Goal: Information Seeking & Learning: Learn about a topic

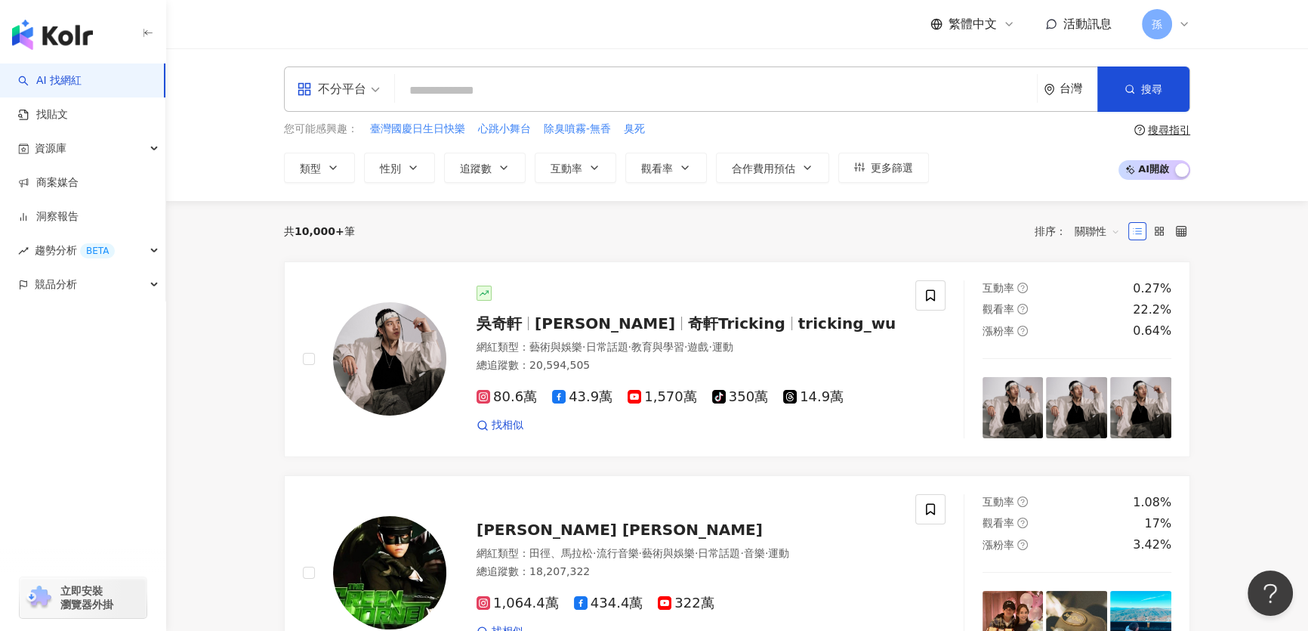
click at [507, 96] on input "search" at bounding box center [716, 90] width 630 height 29
drag, startPoint x: 591, startPoint y: 221, endPoint x: 542, endPoint y: 113, distance: 118.6
click at [588, 219] on div "共 10,000+ 筆 排序： 關聯性" at bounding box center [737, 231] width 906 height 24
click at [528, 88] on input "search" at bounding box center [716, 90] width 630 height 29
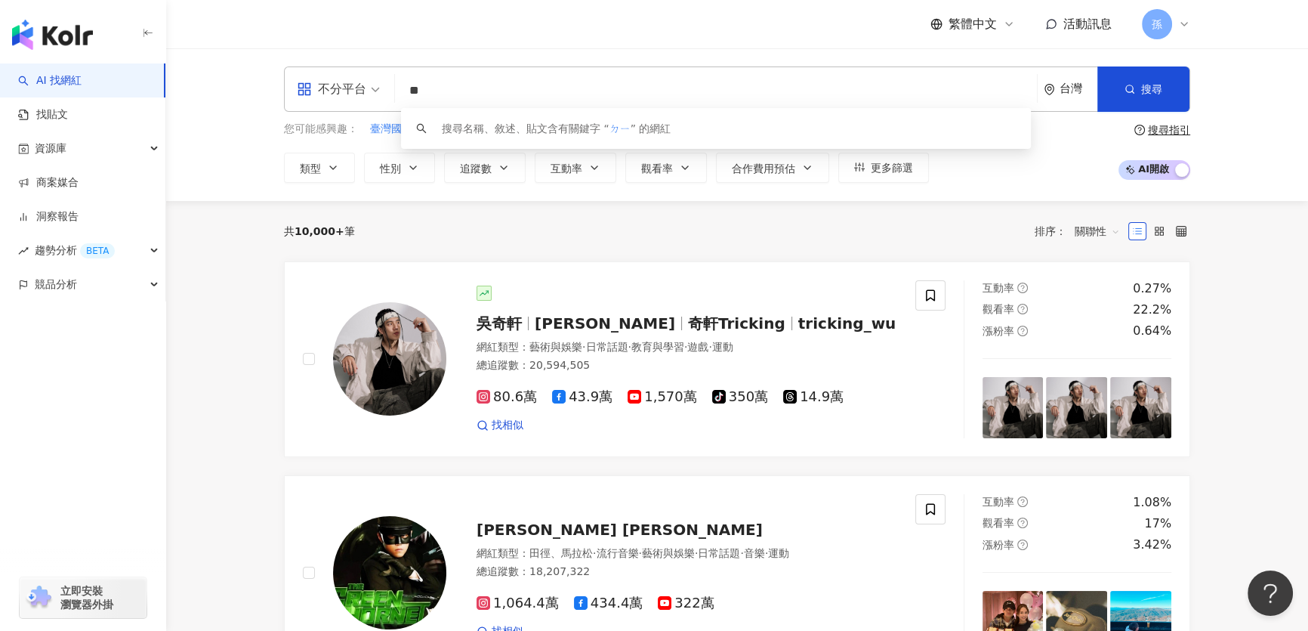
type input "*"
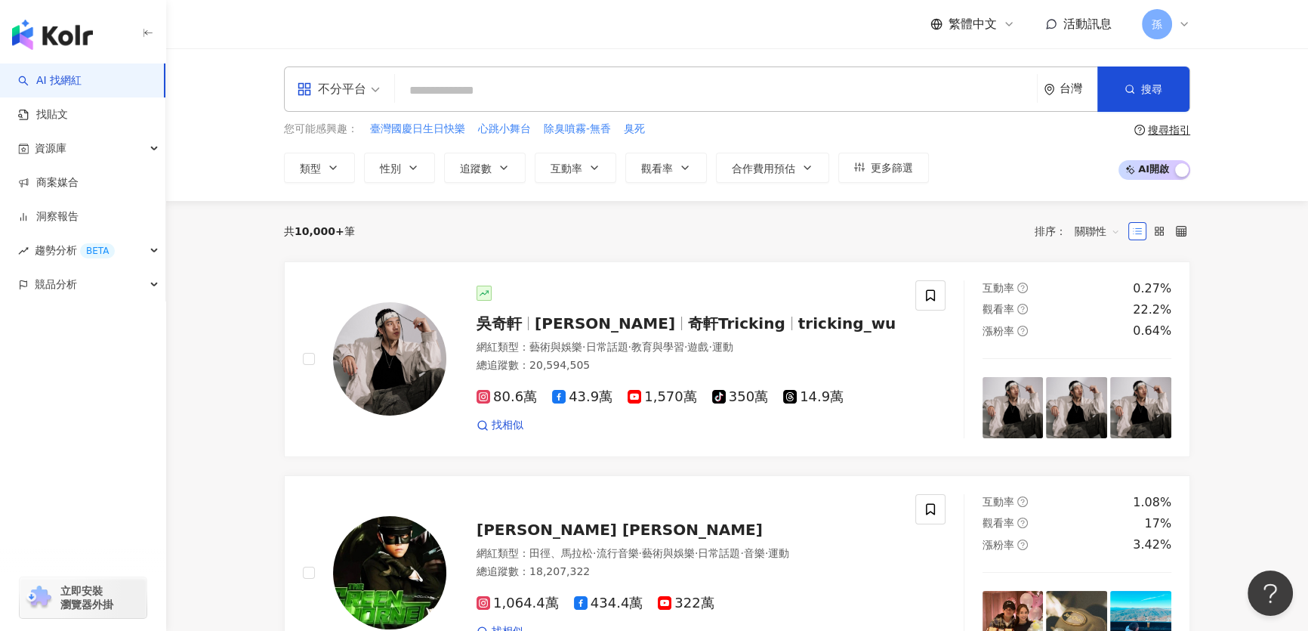
click at [439, 91] on input "search" at bounding box center [716, 90] width 630 height 29
type input "*****"
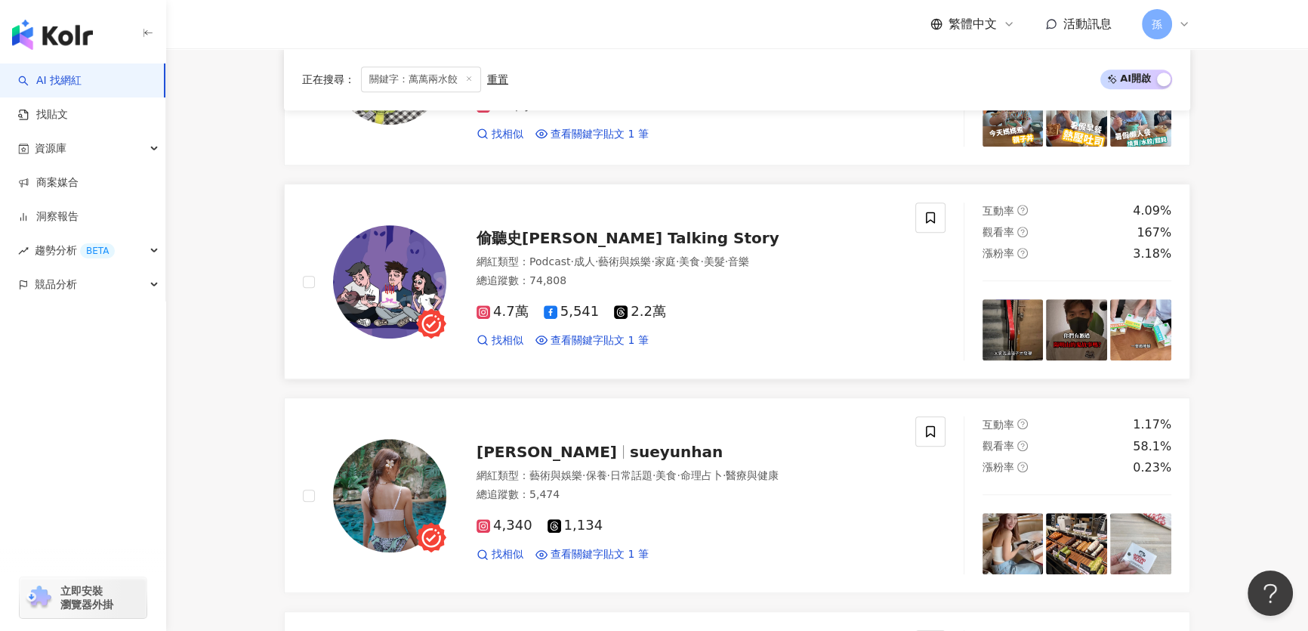
scroll to position [948, 0]
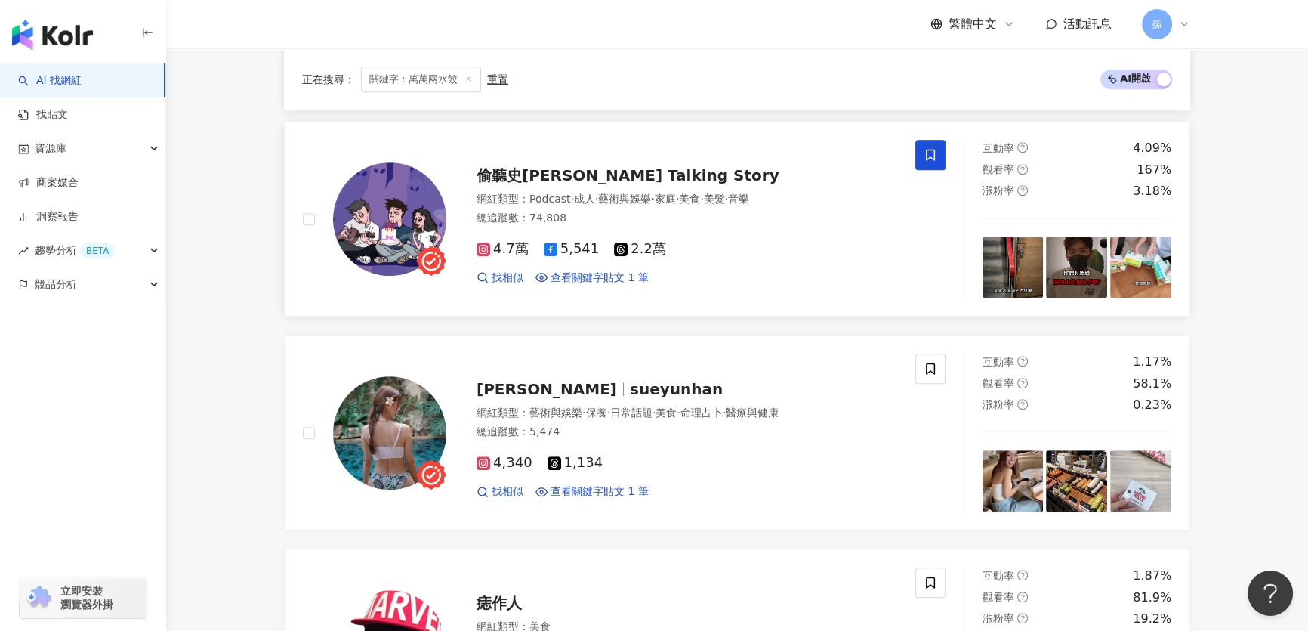
click at [924, 148] on icon at bounding box center [931, 155] width 14 height 14
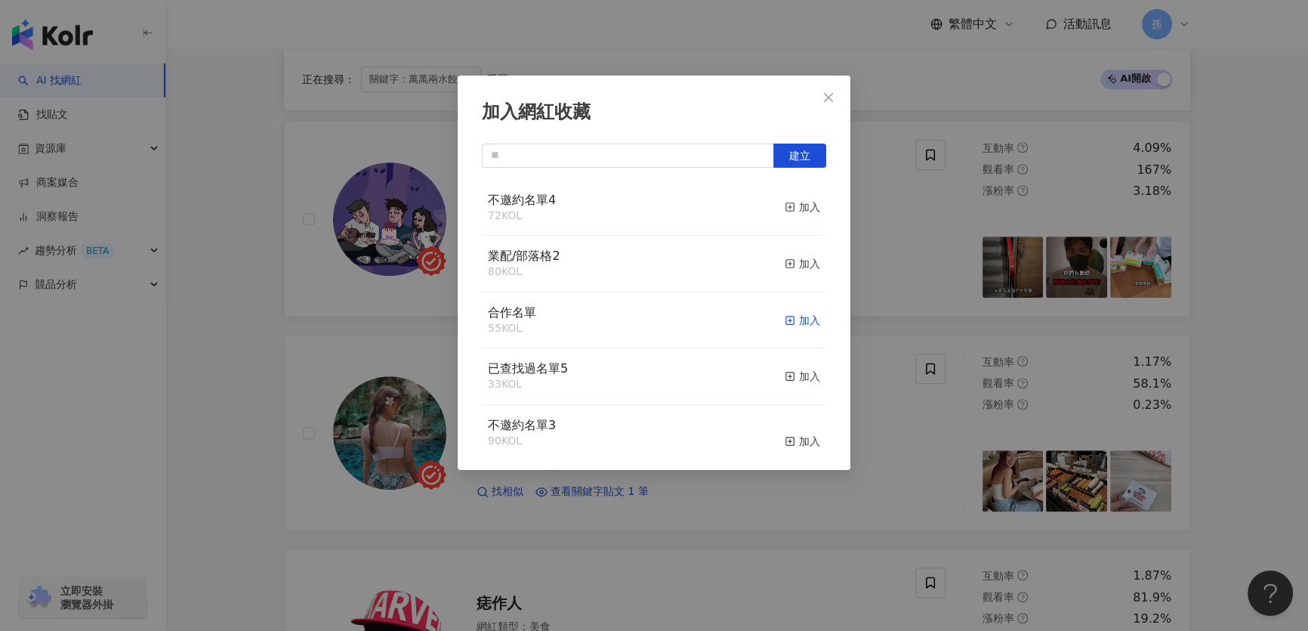
click at [788, 319] on div "加入" at bounding box center [802, 320] width 35 height 17
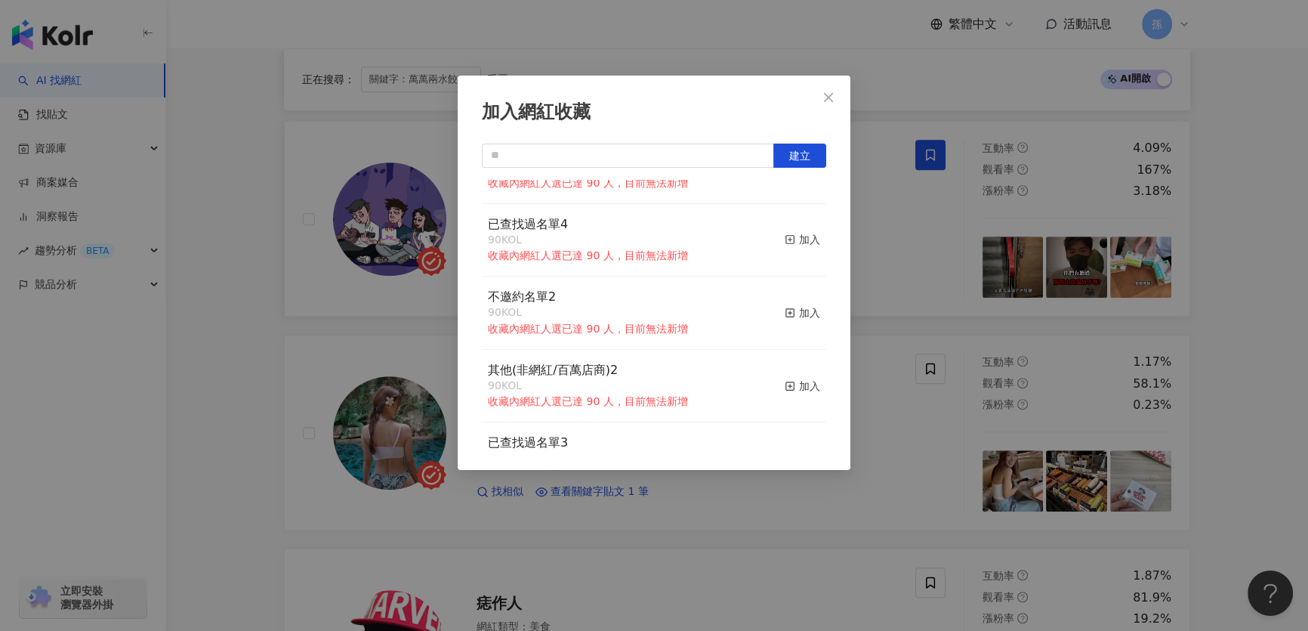
scroll to position [0, 0]
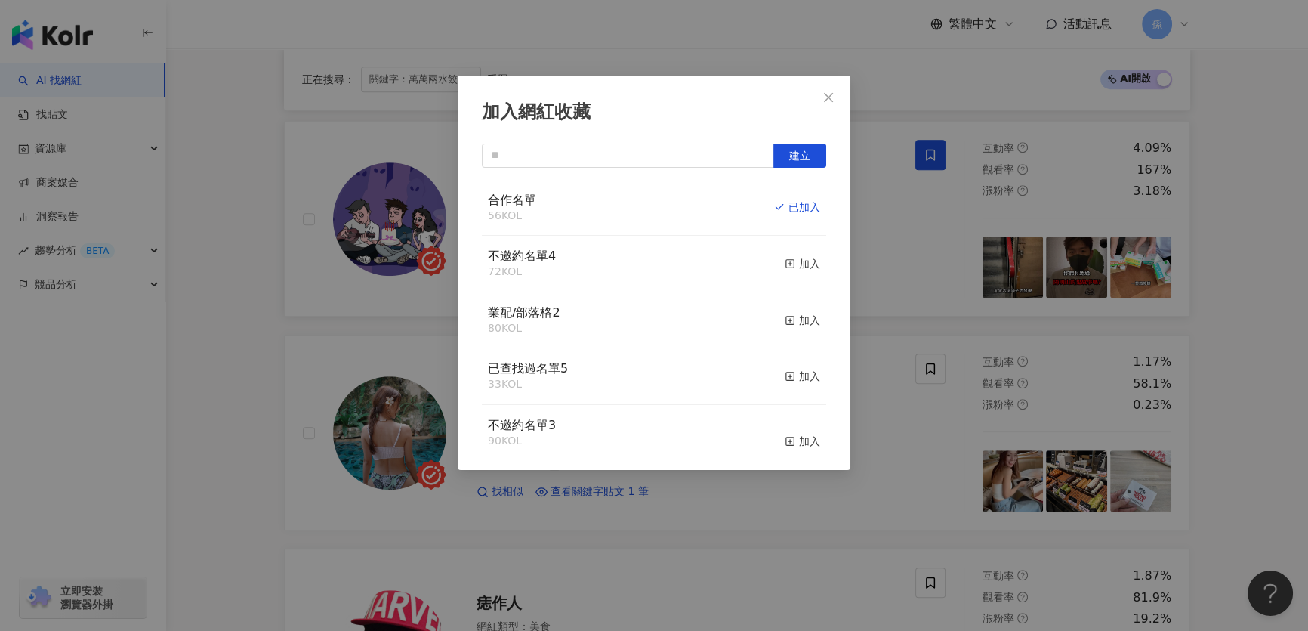
click at [252, 342] on div "加入網紅收藏 建立 合作名單 56 KOL 已加入 不邀約名單4 72 KOL 加入 業配/部落格2 80 KOL 加入 已查找過名單5 33 KOL 加入 …" at bounding box center [654, 315] width 1308 height 631
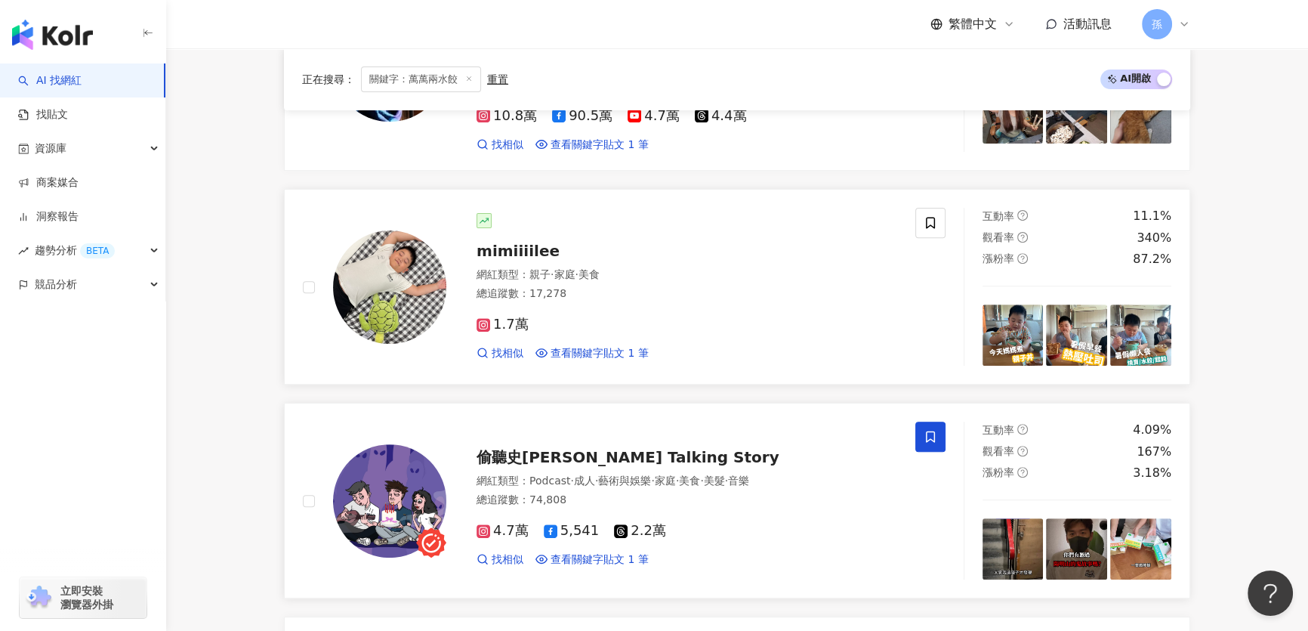
scroll to position [673, 0]
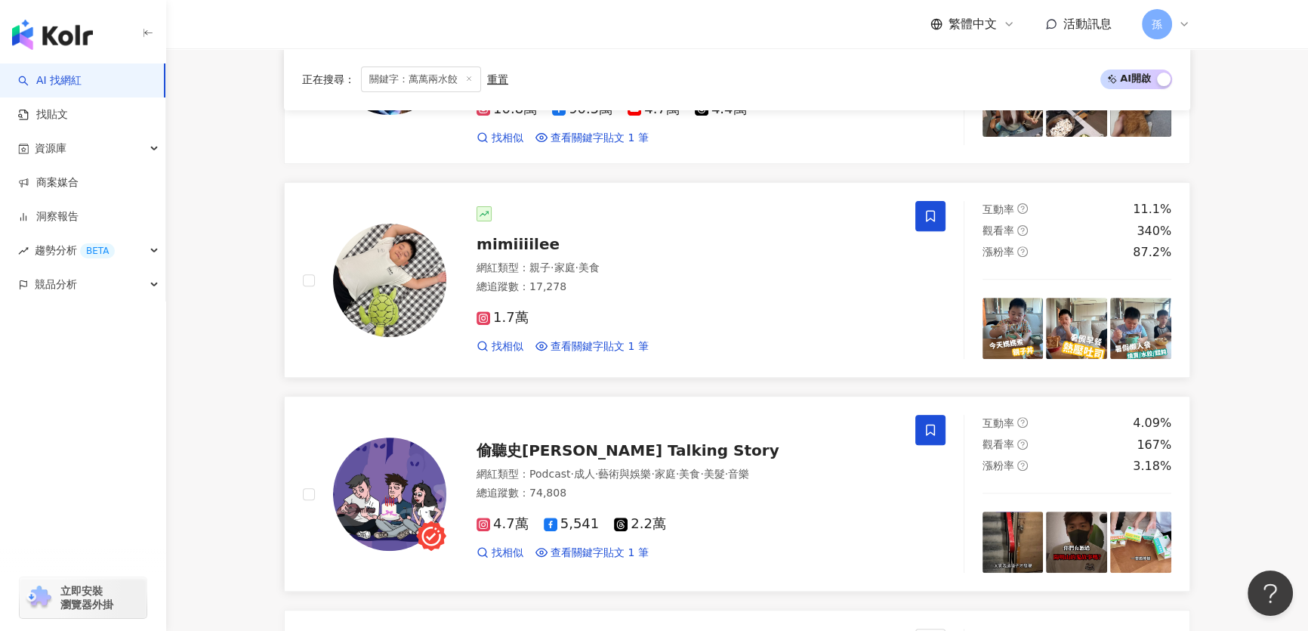
click at [929, 209] on icon at bounding box center [931, 216] width 14 height 14
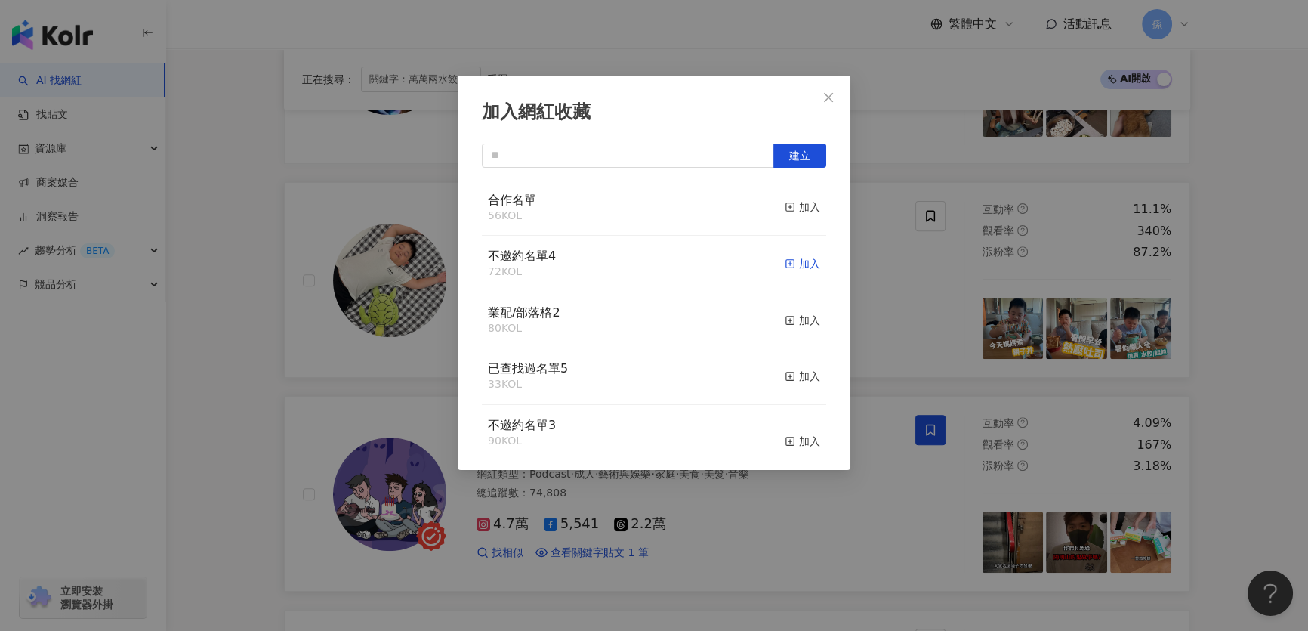
click at [794, 262] on div "加入" at bounding box center [802, 263] width 35 height 17
click at [827, 98] on icon "close" at bounding box center [828, 96] width 9 height 9
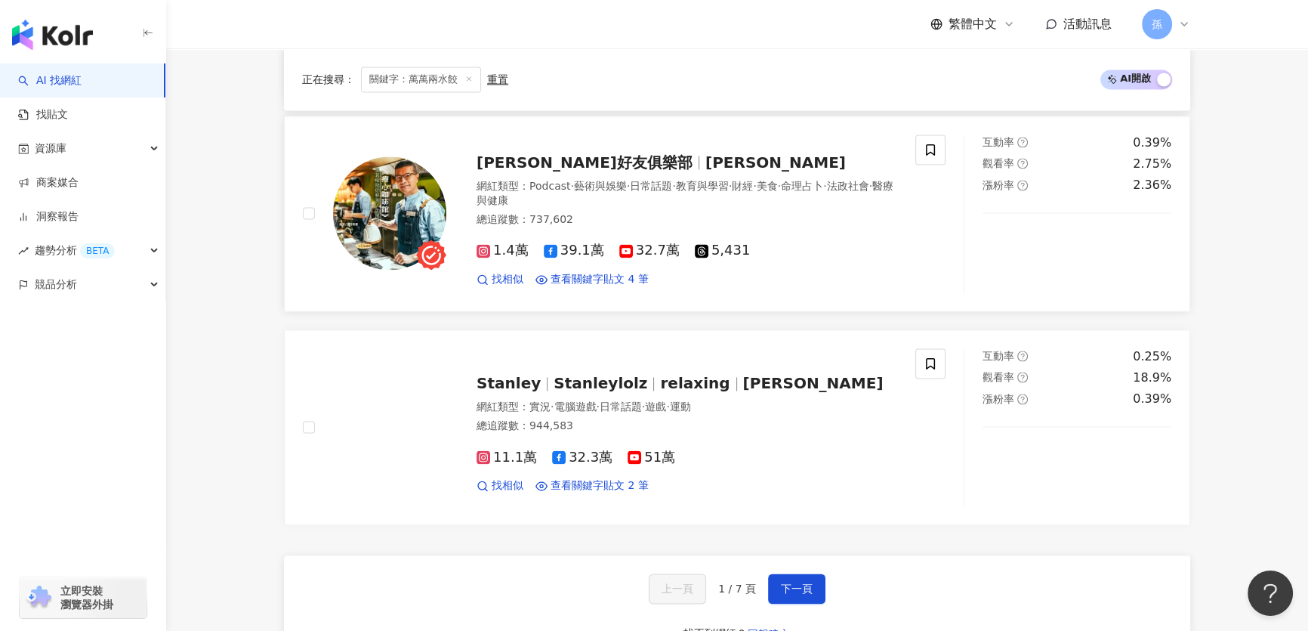
scroll to position [2664, 0]
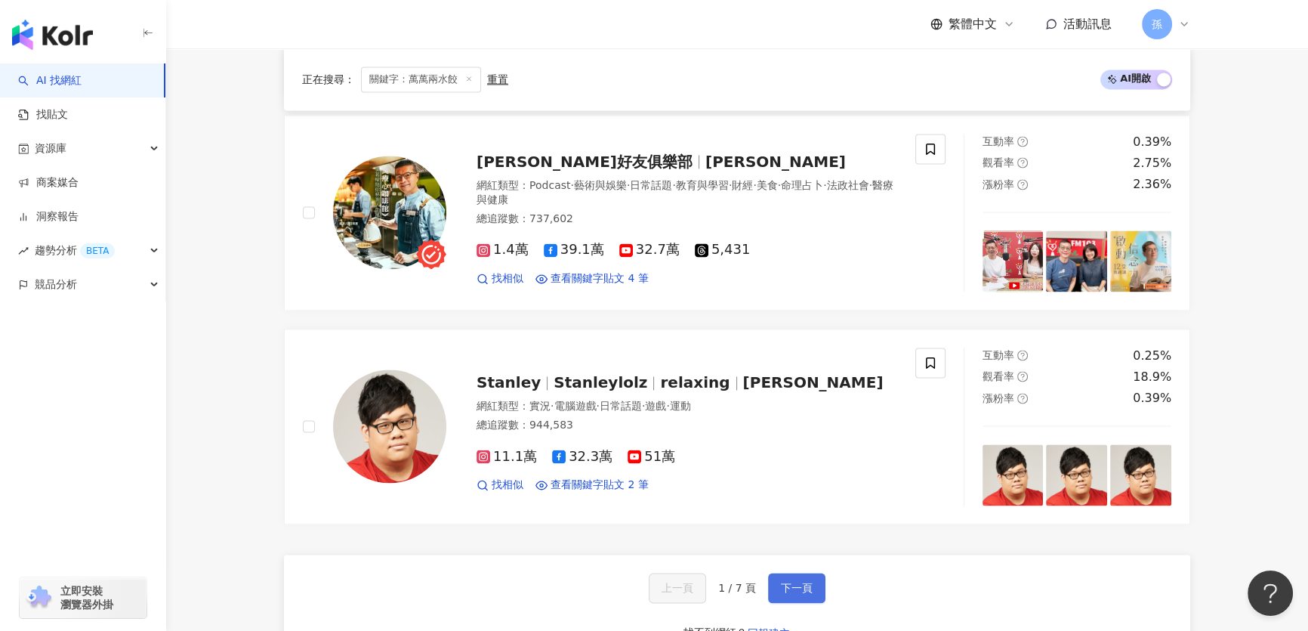
click at [785, 572] on button "下一頁" at bounding box center [796, 587] width 57 height 30
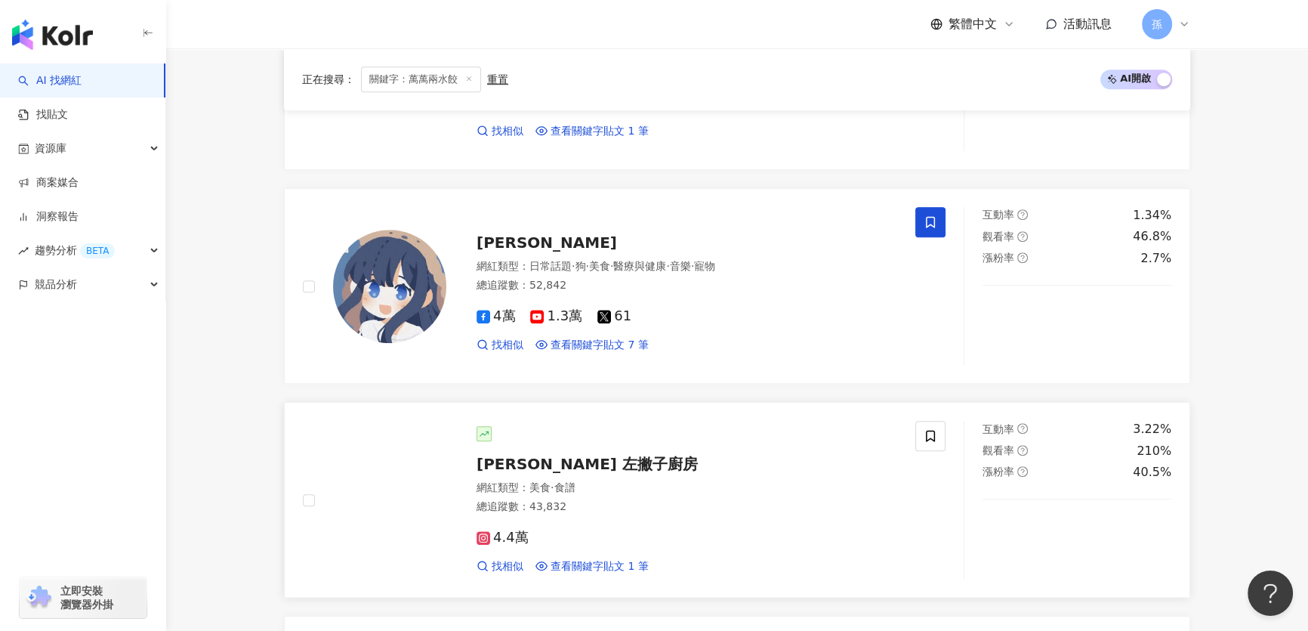
scroll to position [948, 0]
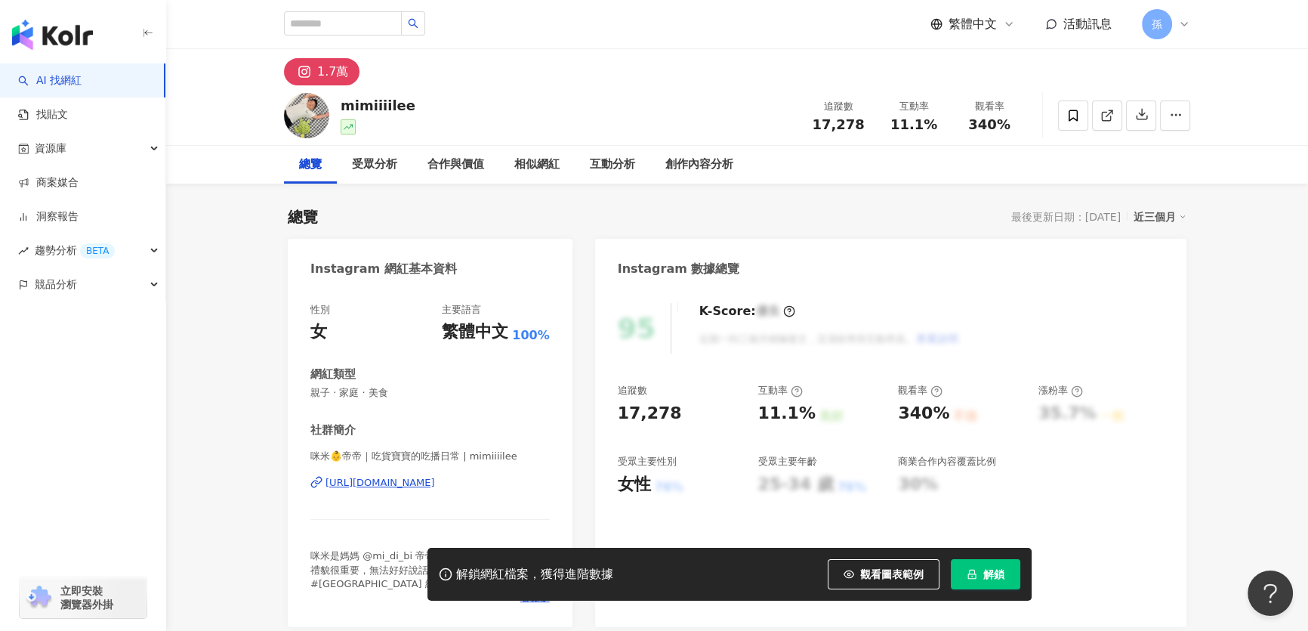
click at [435, 480] on div "https://www.instagram.com/mimiiiilee/" at bounding box center [379, 483] width 109 height 14
